Goal: Navigation & Orientation: Find specific page/section

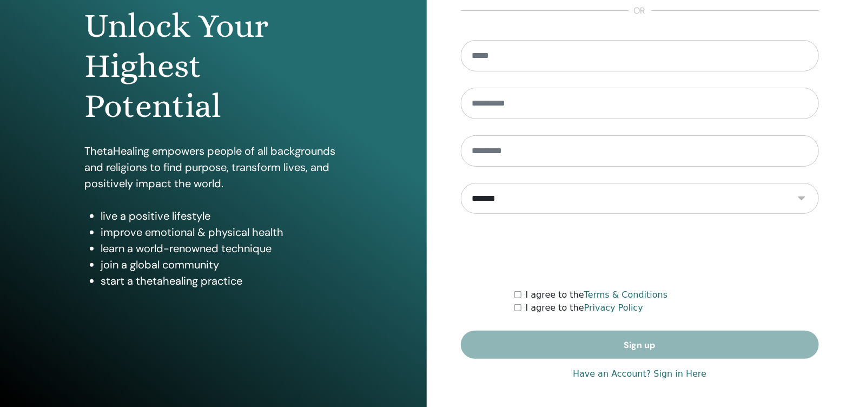
type input "**********"
click at [675, 375] on link "Have an Account? Sign in Here" at bounding box center [640, 373] width 134 height 13
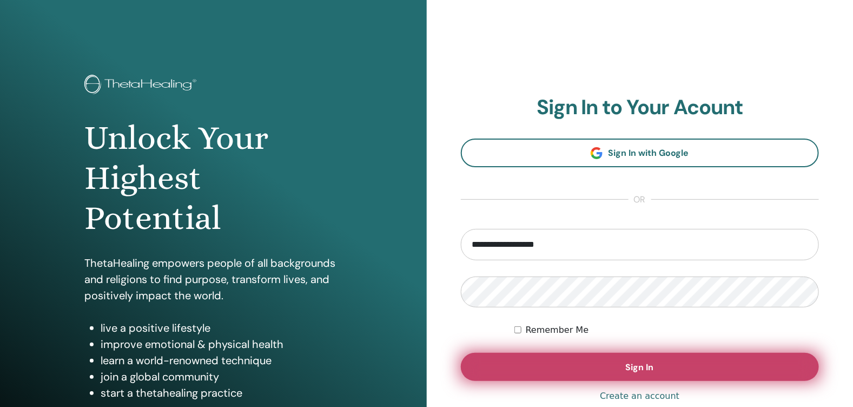
click at [680, 365] on button "Sign In" at bounding box center [640, 367] width 359 height 28
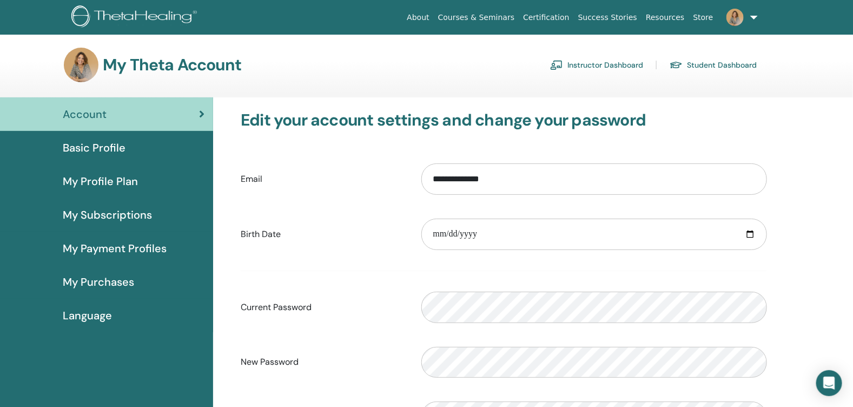
click at [596, 67] on link "Instructor Dashboard" at bounding box center [596, 64] width 93 height 17
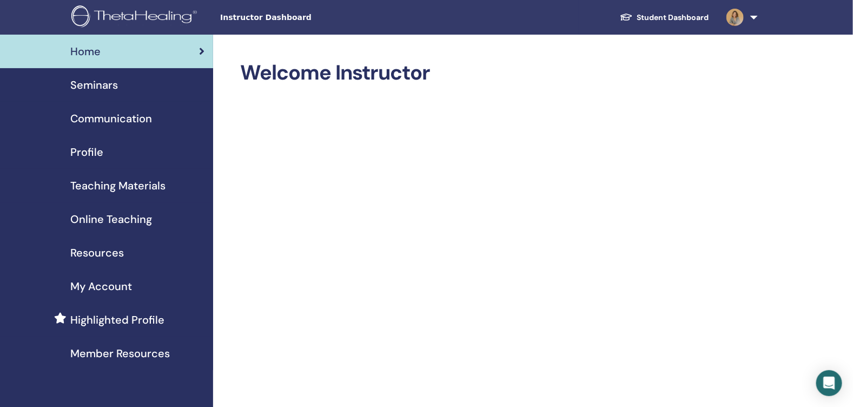
click at [96, 79] on span "Seminars" at bounding box center [94, 85] width 48 height 16
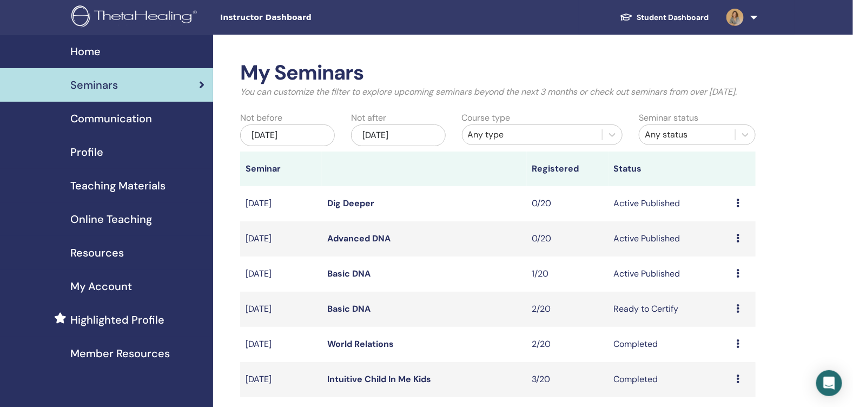
click at [90, 52] on span "Home" at bounding box center [85, 51] width 30 height 16
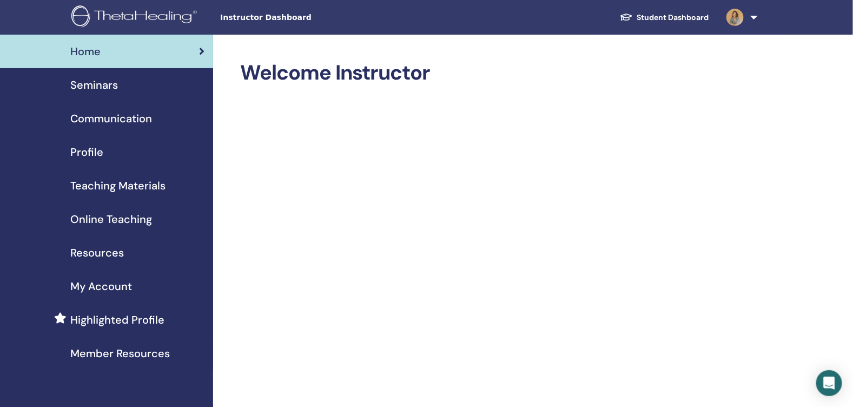
click at [276, 19] on span "Instructor Dashboard" at bounding box center [301, 17] width 162 height 11
click at [100, 11] on img at bounding box center [135, 17] width 129 height 24
